Goal: Task Accomplishment & Management: Use online tool/utility

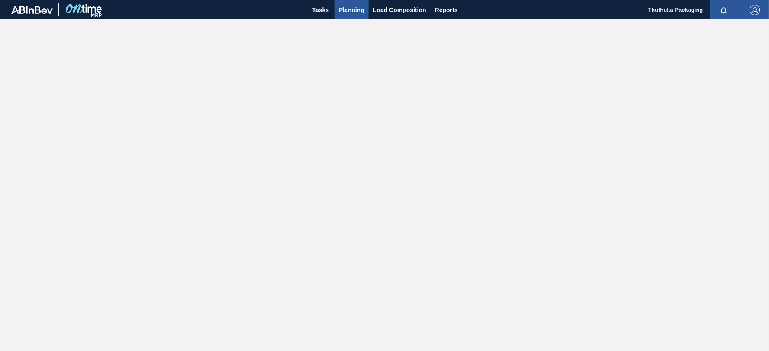
click at [347, 9] on span "Planning" at bounding box center [352, 10] width 26 height 10
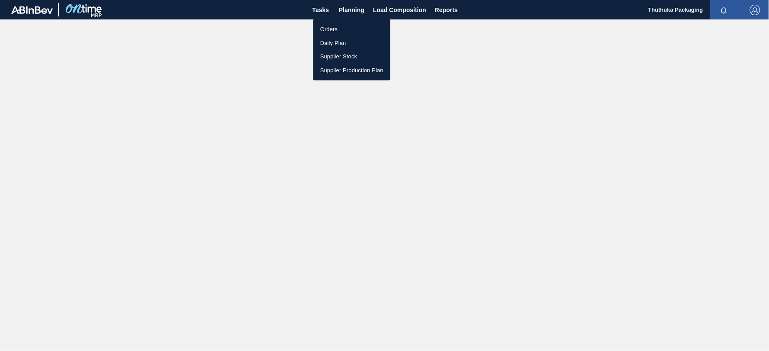
click at [389, 9] on div at bounding box center [384, 175] width 769 height 351
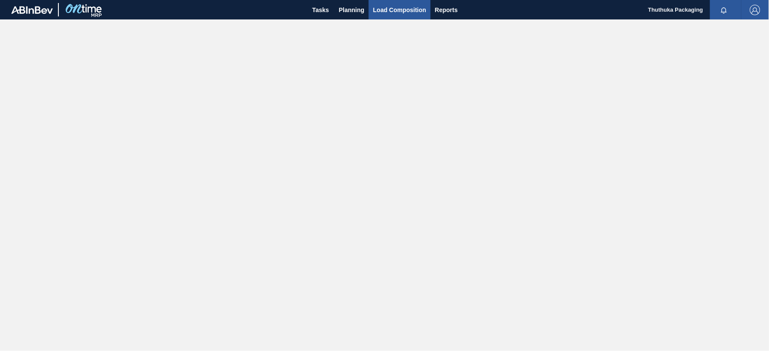
click at [389, 9] on span "Load Composition" at bounding box center [399, 10] width 53 height 10
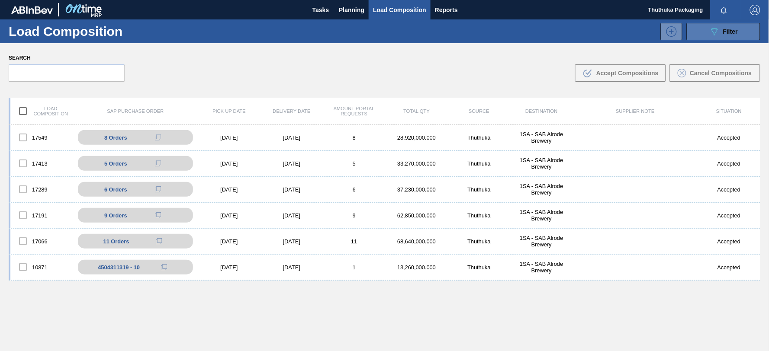
click at [726, 28] on span "Filter" at bounding box center [730, 31] width 15 height 7
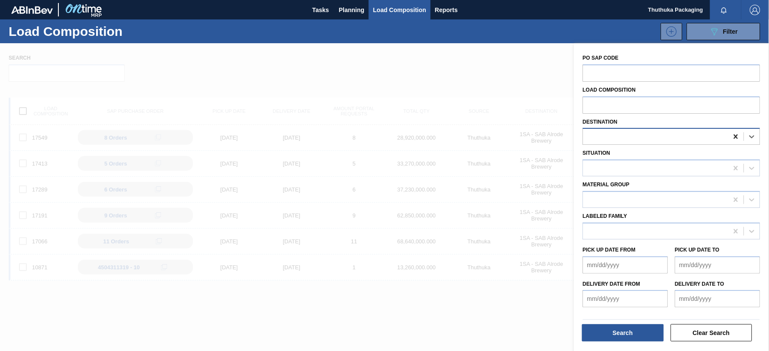
click at [733, 135] on icon at bounding box center [736, 136] width 9 height 9
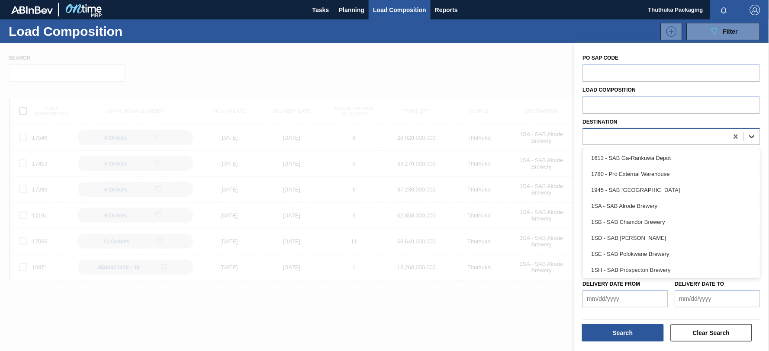
click at [750, 136] on icon at bounding box center [752, 137] width 5 height 3
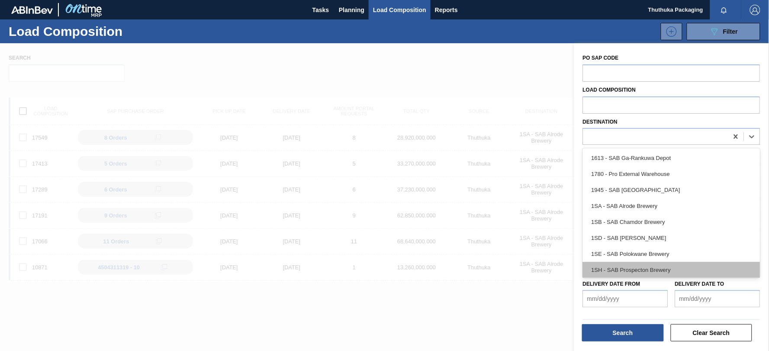
click at [639, 269] on div "1SH - SAB Prospecton Brewery" at bounding box center [671, 270] width 177 height 16
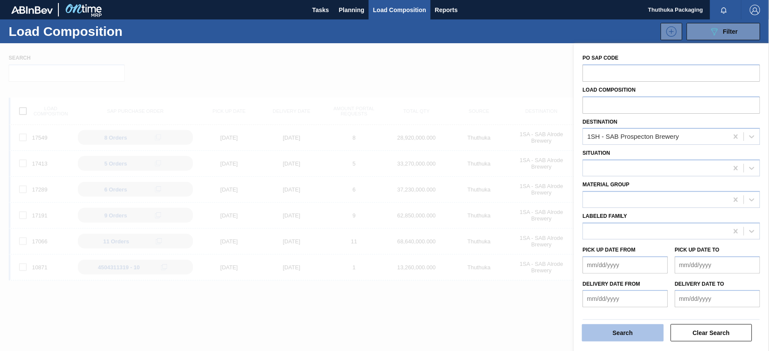
click at [619, 333] on button "Search" at bounding box center [623, 333] width 82 height 17
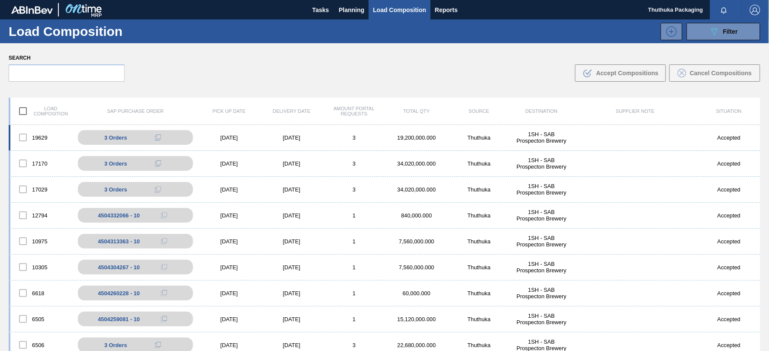
click at [422, 139] on div "19,200,000.000" at bounding box center [417, 138] width 62 height 6
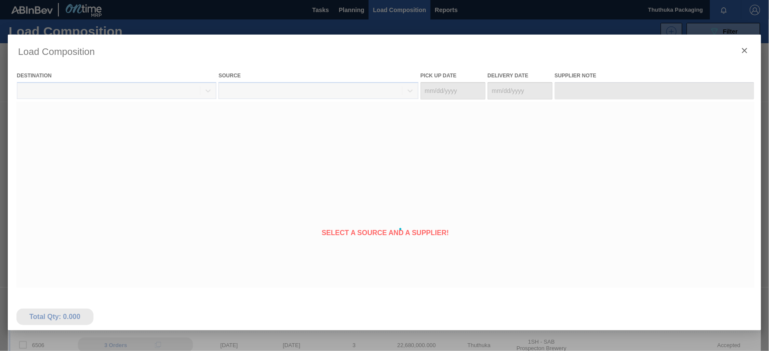
type Date "[DATE]"
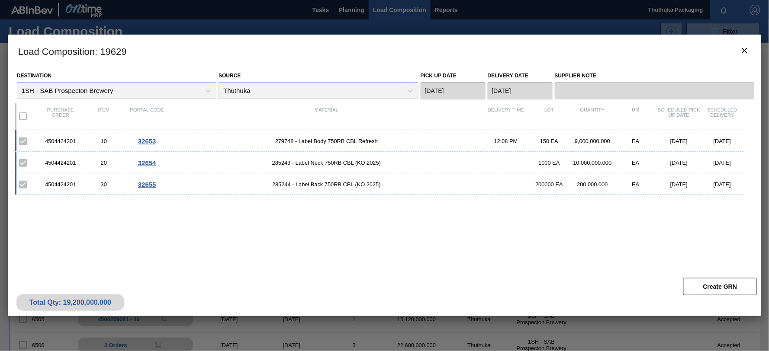
click at [58, 140] on div "4504424201" at bounding box center [60, 141] width 43 height 6
copy div "4504424201"
click at [286, 139] on span "279748 - Label Body 750RB CBL Refresh" at bounding box center [327, 141] width 316 height 6
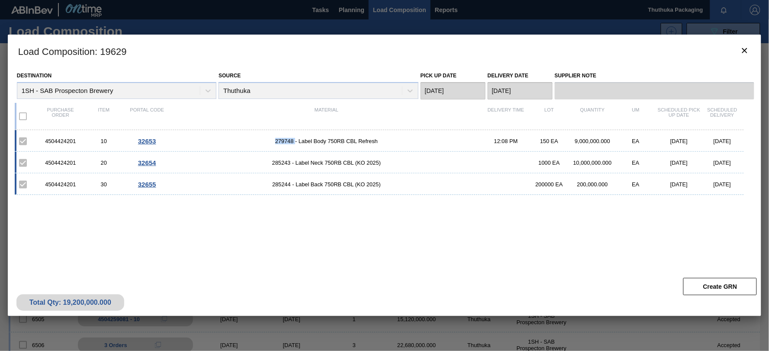
copy span "279748"
click at [278, 161] on span "285243 - Label Neck 750RB CBL (KO 2025)" at bounding box center [327, 163] width 316 height 6
copy span "285243"
click at [283, 183] on span "285244 - Label Back 750RB CBL (KO 2025)" at bounding box center [327, 184] width 316 height 6
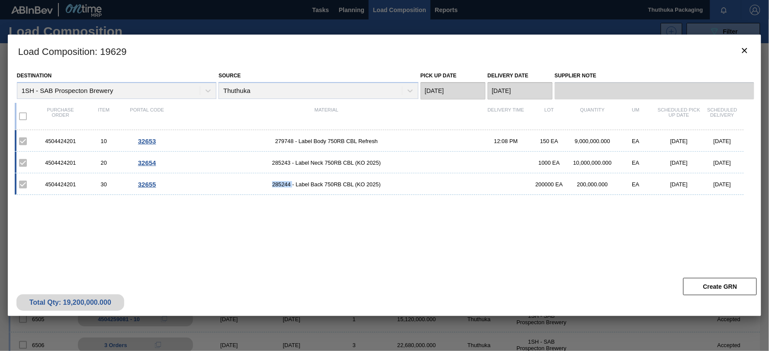
click at [279, 184] on span "285244 - Label Back 750RB CBL (KO 2025)" at bounding box center [327, 184] width 316 height 6
copy span "285244"
